Goal: Task Accomplishment & Management: Manage account settings

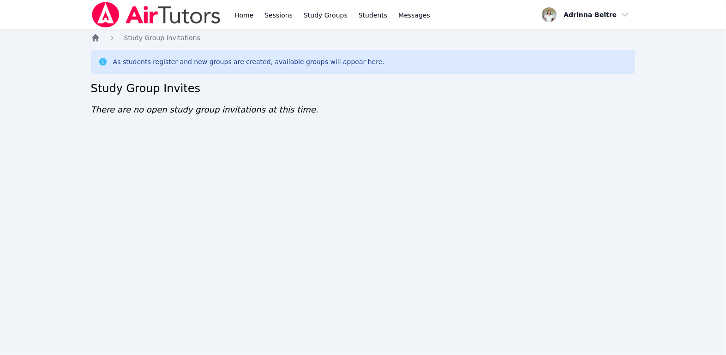
click at [98, 40] on icon "Breadcrumb" at bounding box center [95, 37] width 7 height 7
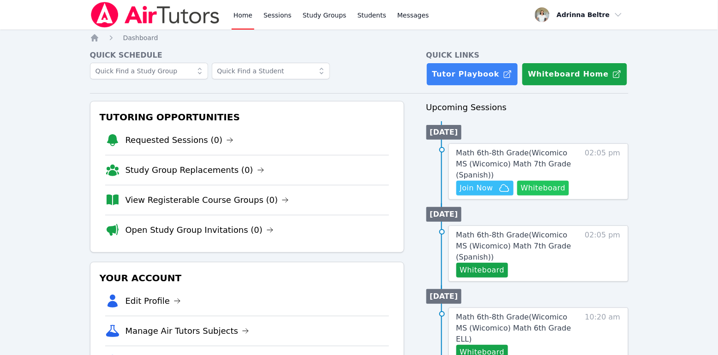
click at [538, 194] on button "Whiteboard" at bounding box center [543, 188] width 52 height 15
click at [474, 189] on span "Join Now" at bounding box center [476, 188] width 33 height 11
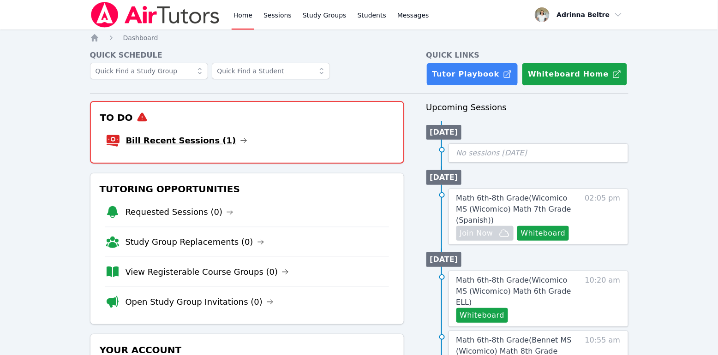
click at [188, 138] on link "Bill Recent Sessions (1)" at bounding box center [186, 140] width 121 height 13
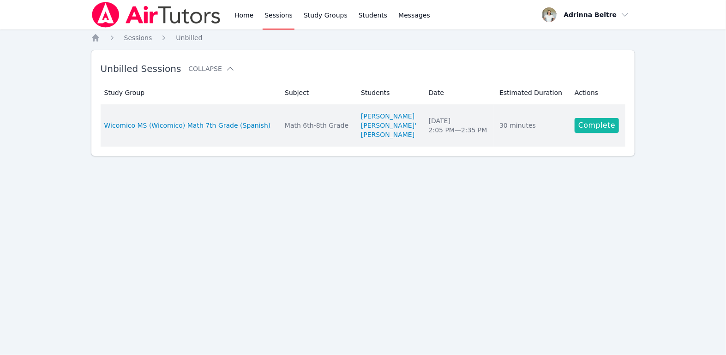
click at [595, 122] on link "Complete" at bounding box center [596, 125] width 44 height 15
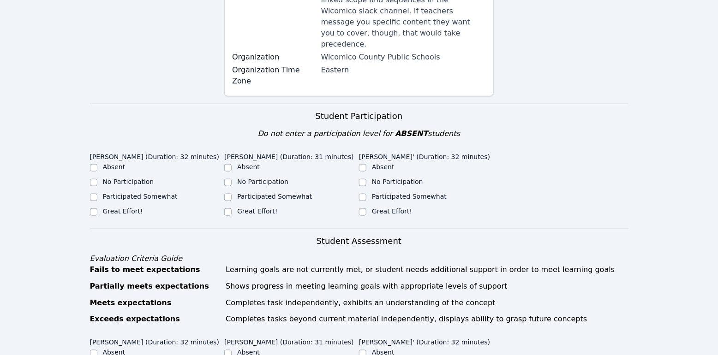
scroll to position [268, 0]
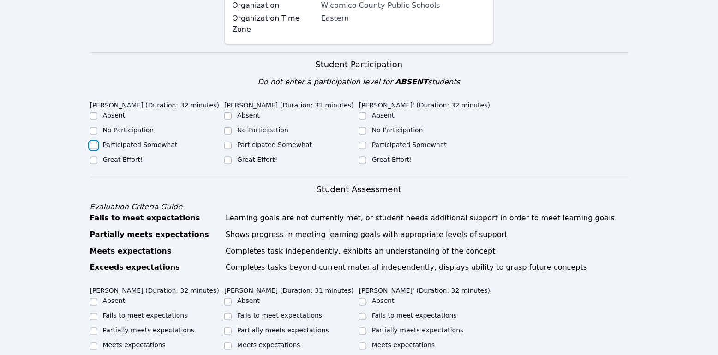
click at [96, 142] on input "Participated Somewhat" at bounding box center [93, 145] width 7 height 7
checkbox input "true"
click at [227, 142] on input "Participated Somewhat" at bounding box center [227, 145] width 7 height 7
checkbox input "true"
click at [367, 140] on div "Participated Somewhat" at bounding box center [426, 145] width 135 height 11
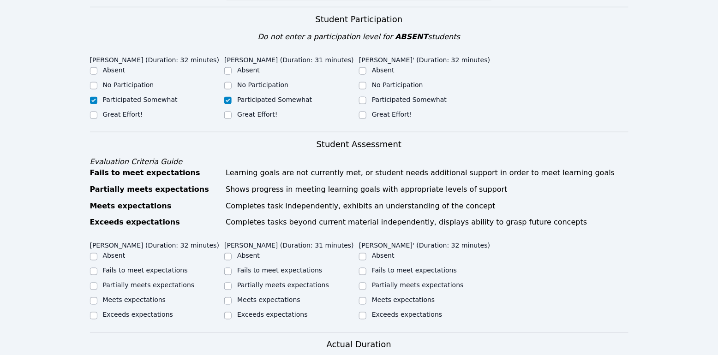
scroll to position [371, 0]
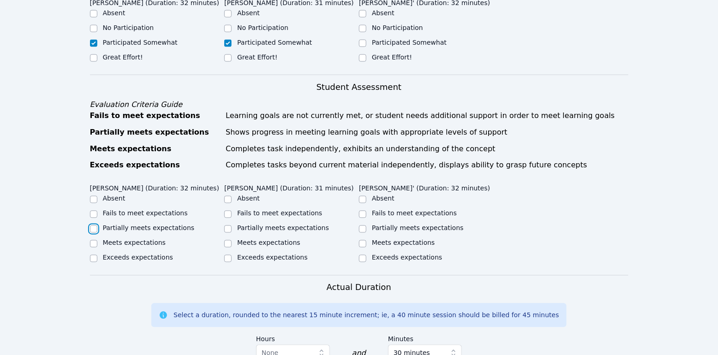
click at [94, 230] on input "Partially meets expectations" at bounding box center [93, 229] width 7 height 7
checkbox input "true"
click at [362, 240] on input "Meets expectations" at bounding box center [362, 243] width 7 height 7
checkbox input "true"
click at [231, 226] on input "Partially meets expectations" at bounding box center [227, 229] width 7 height 7
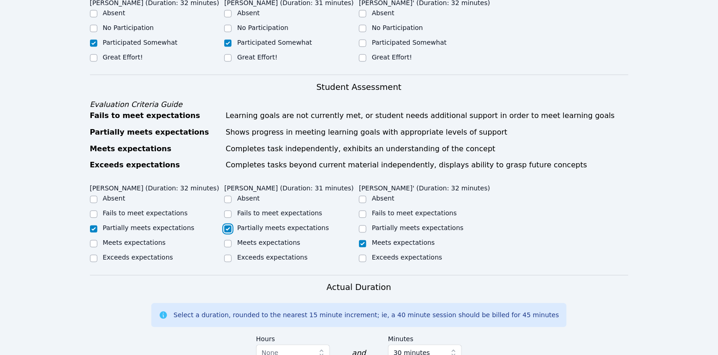
checkbox input "true"
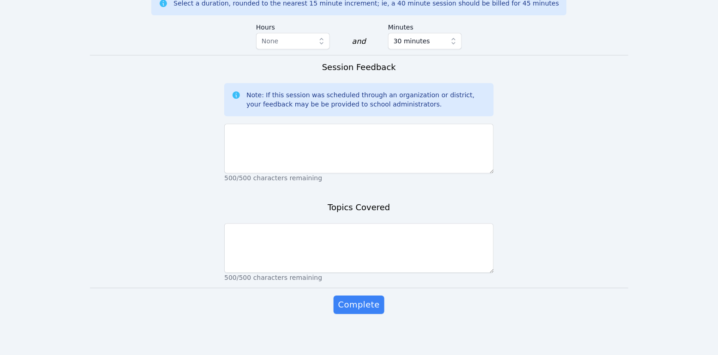
scroll to position [684, 0]
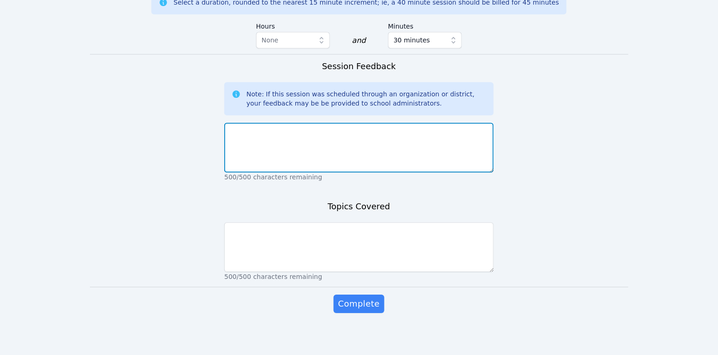
click at [294, 157] on textarea at bounding box center [358, 148] width 269 height 50
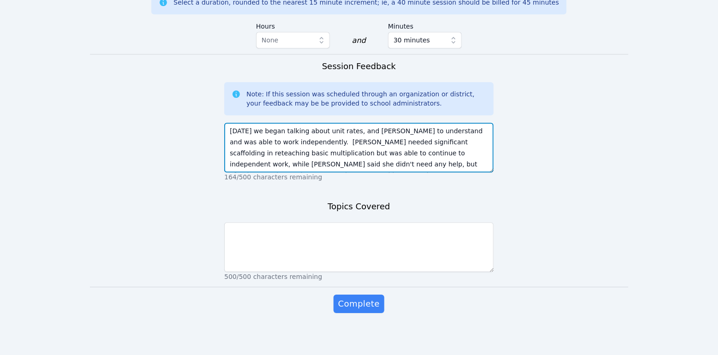
scroll to position [6, 0]
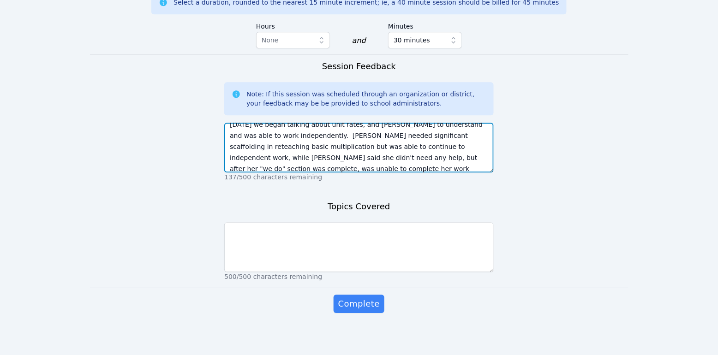
type textarea "[DATE] we began talking about unit rates, and [PERSON_NAME] to understand and w…"
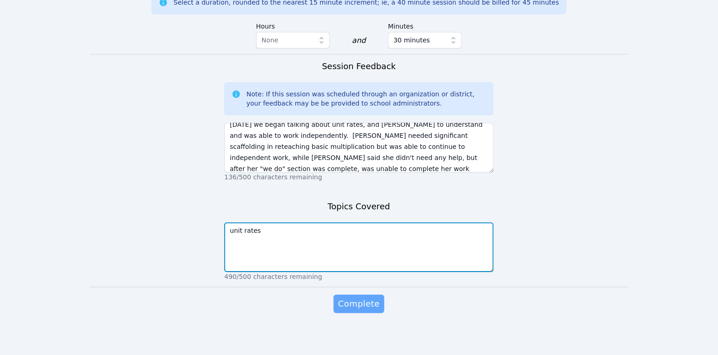
type textarea "unit rates"
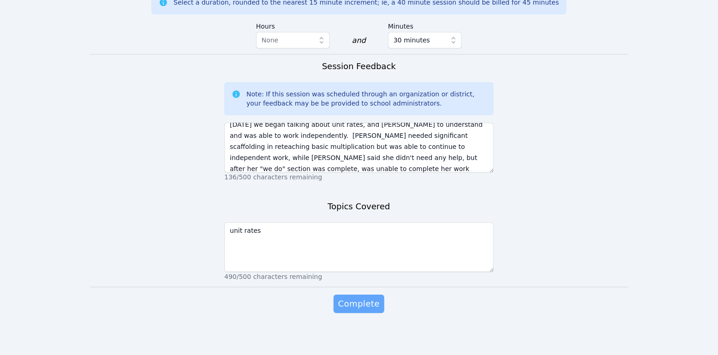
click at [363, 307] on span "Complete" at bounding box center [359, 304] width 42 height 13
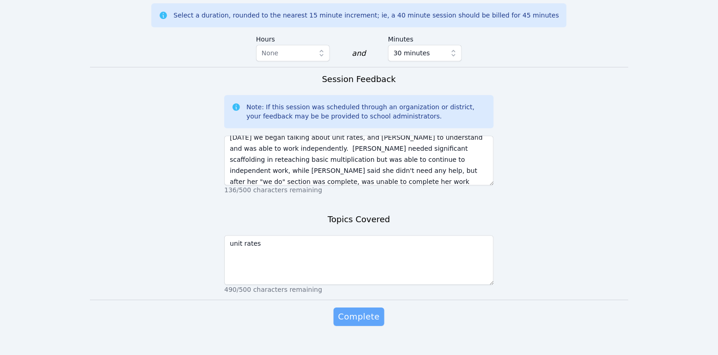
scroll to position [697, 0]
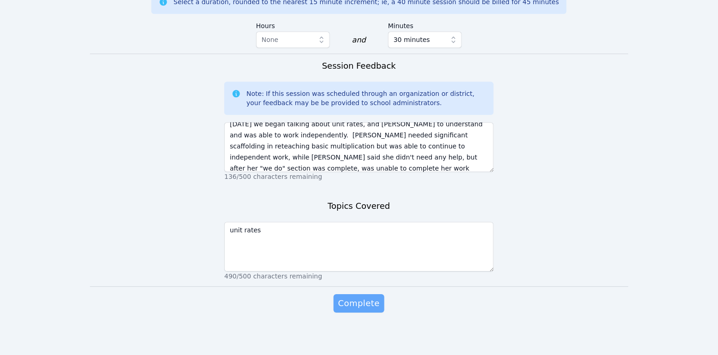
click at [355, 300] on span "Complete" at bounding box center [359, 303] width 42 height 13
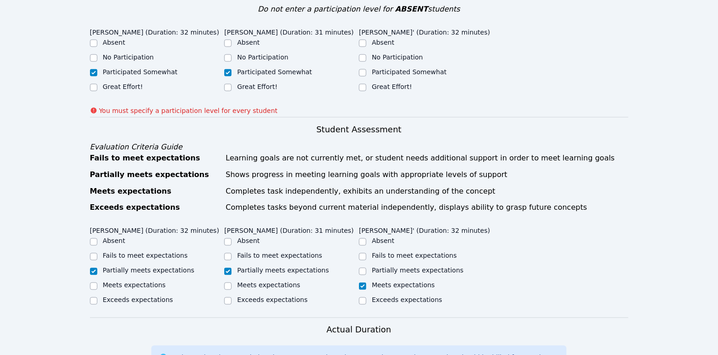
scroll to position [280, 0]
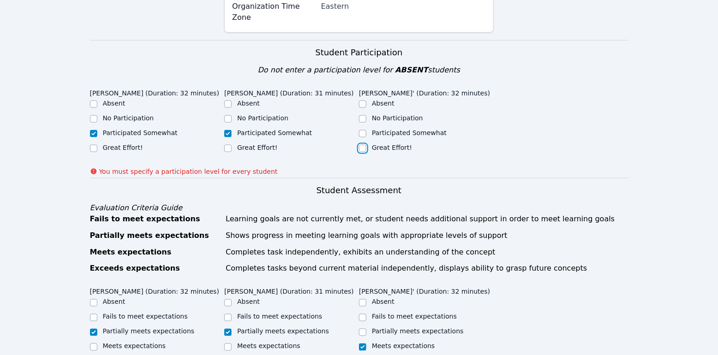
click at [363, 145] on input "Great Effort!" at bounding box center [362, 148] width 7 height 7
checkbox input "true"
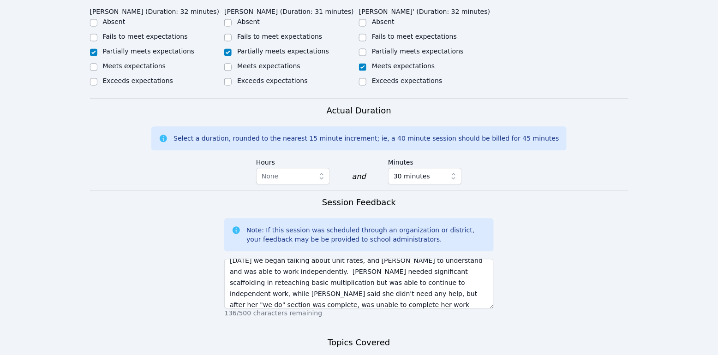
scroll to position [652, 0]
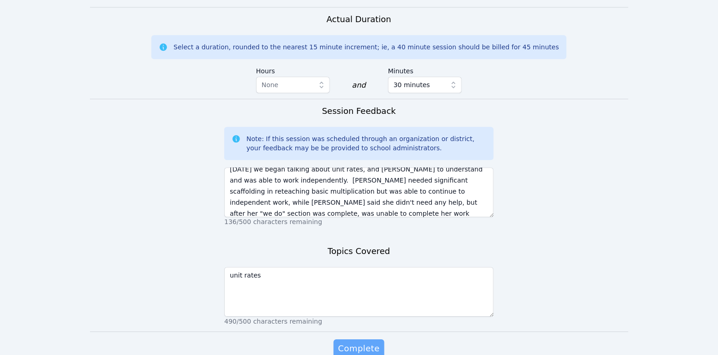
click at [365, 342] on span "Complete" at bounding box center [359, 348] width 42 height 13
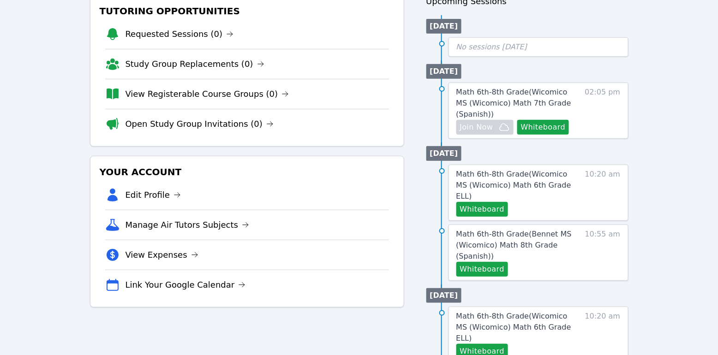
scroll to position [116, 0]
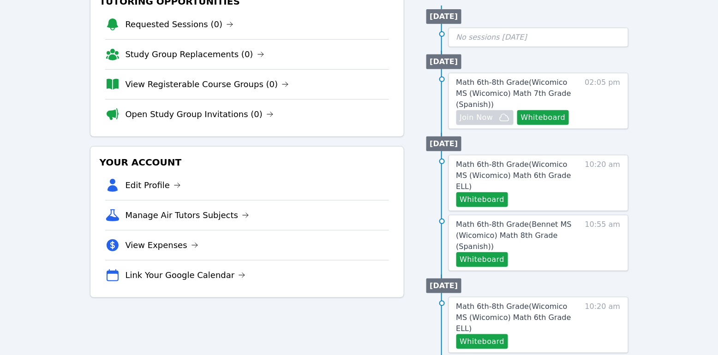
click at [656, 215] on div "Home Sessions Study Groups Students Messages Open user menu [PERSON_NAME] Open …" at bounding box center [359, 342] width 718 height 917
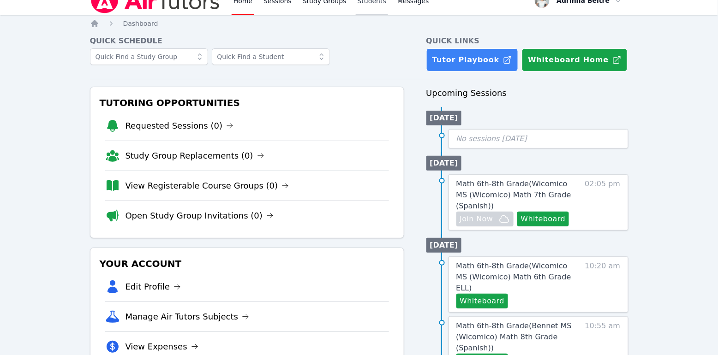
scroll to position [0, 0]
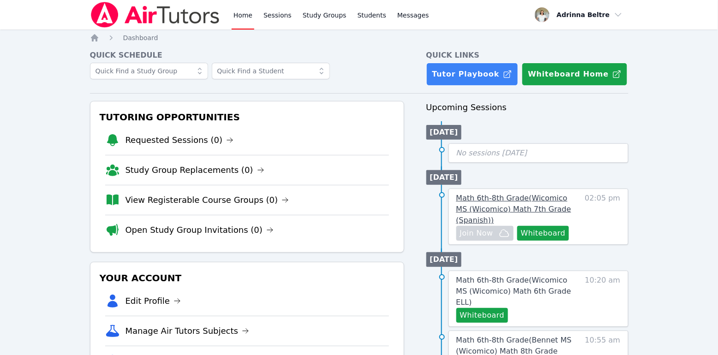
click at [531, 209] on span "Math 6th-8th Grade ( Wicomico MS (Wicomico) Math 7th Grade (Spanish) )" at bounding box center [513, 209] width 115 height 31
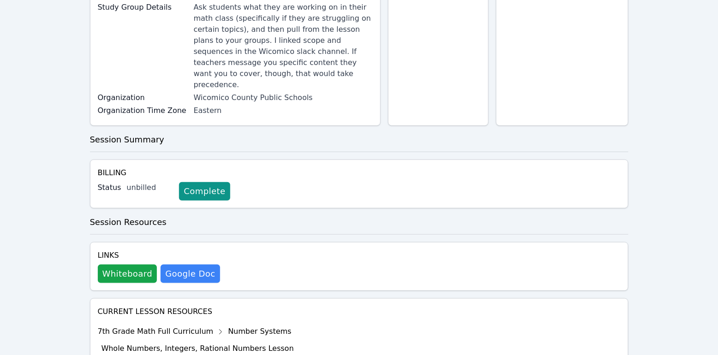
scroll to position [255, 0]
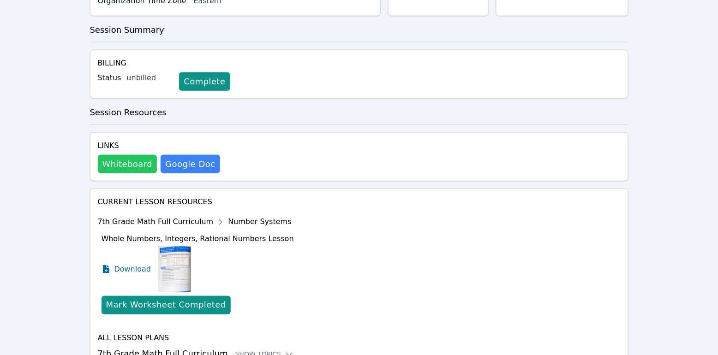
click at [144, 158] on button "Whiteboard" at bounding box center [128, 164] width 60 height 18
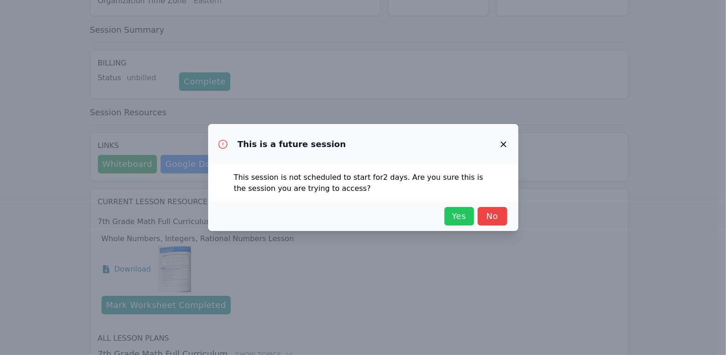
click at [454, 218] on span "Yes" at bounding box center [459, 216] width 20 height 13
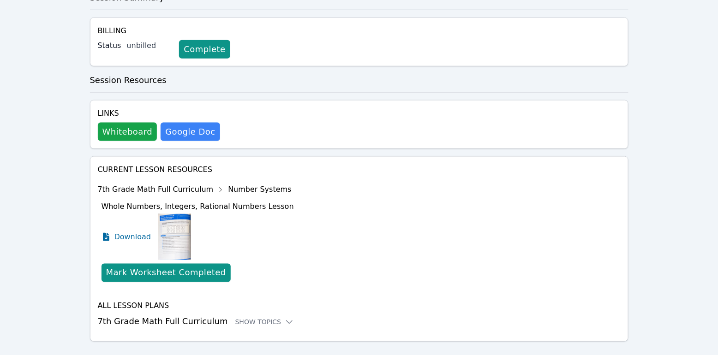
scroll to position [292, 0]
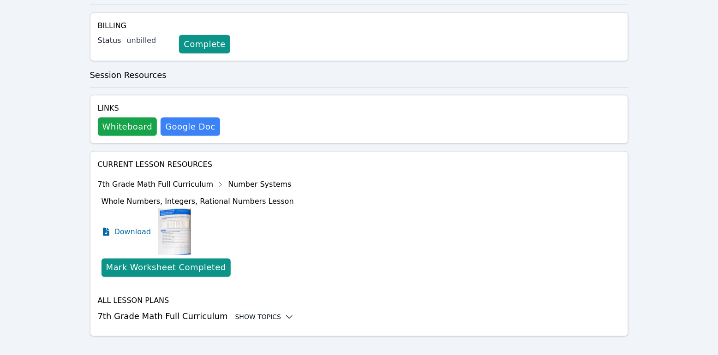
click at [247, 313] on div "Show Topics" at bounding box center [264, 317] width 59 height 9
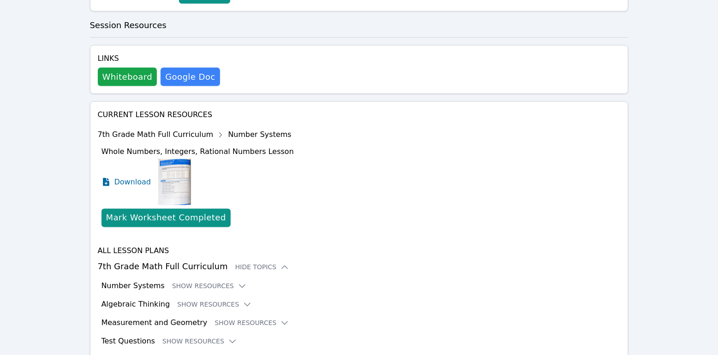
scroll to position [368, 0]
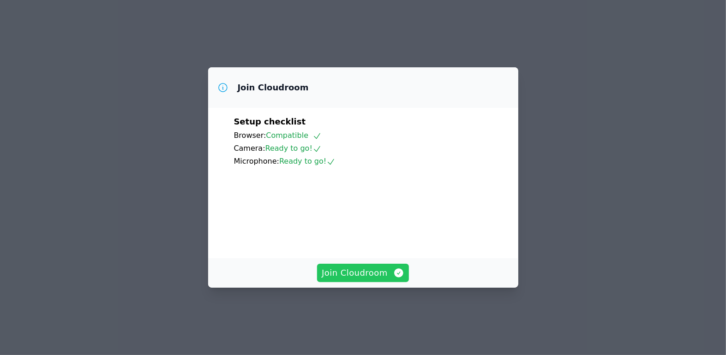
click at [358, 280] on span "Join Cloudroom" at bounding box center [363, 273] width 83 height 13
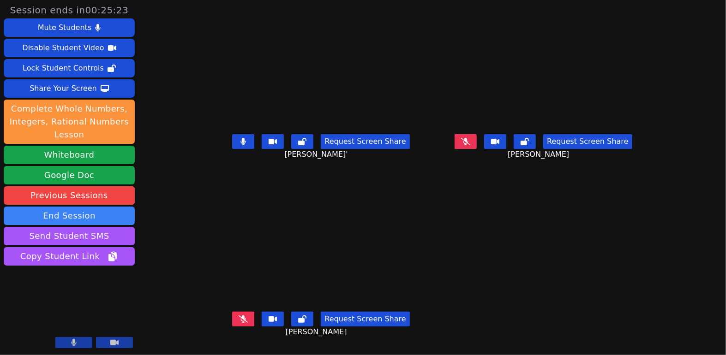
click at [232, 149] on button at bounding box center [243, 141] width 22 height 15
click at [477, 149] on button at bounding box center [465, 141] width 22 height 15
click at [232, 144] on button at bounding box center [243, 141] width 22 height 15
click at [477, 149] on button at bounding box center [465, 141] width 22 height 15
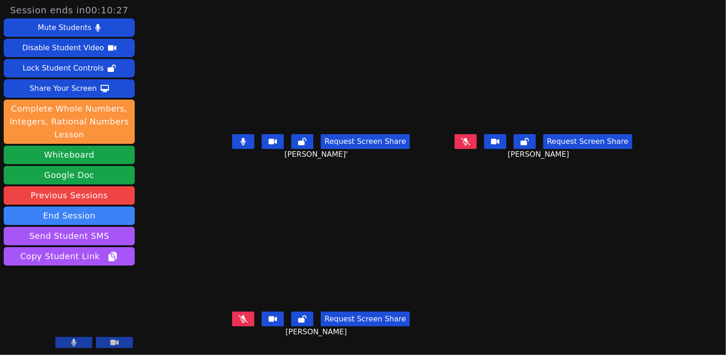
click at [241, 145] on icon at bounding box center [243, 141] width 5 height 7
click at [477, 149] on button at bounding box center [465, 141] width 22 height 15
click at [238, 323] on icon at bounding box center [242, 319] width 9 height 7
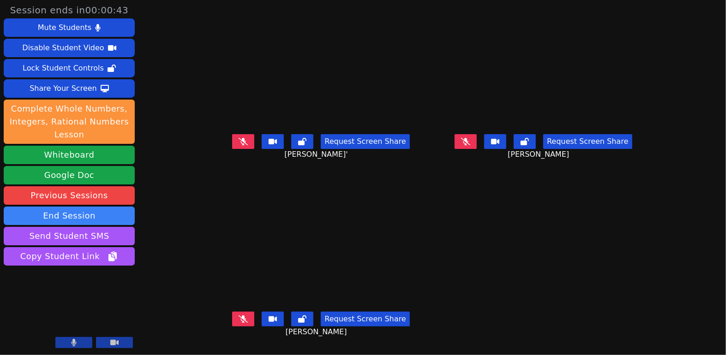
click at [238, 323] on icon at bounding box center [242, 319] width 9 height 7
